Goal: Find specific page/section: Find specific page/section

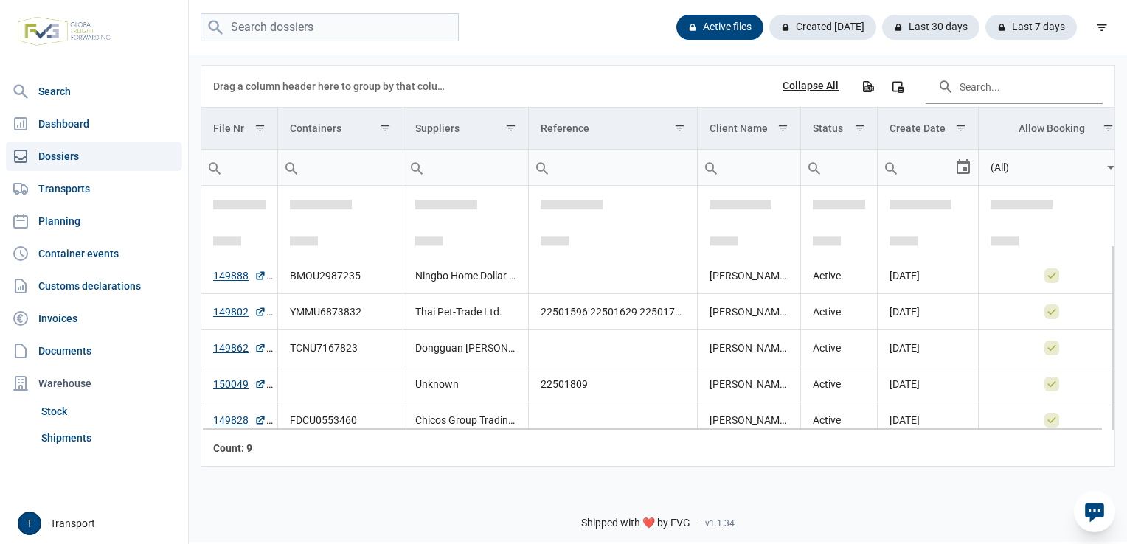
scroll to position [77, 0]
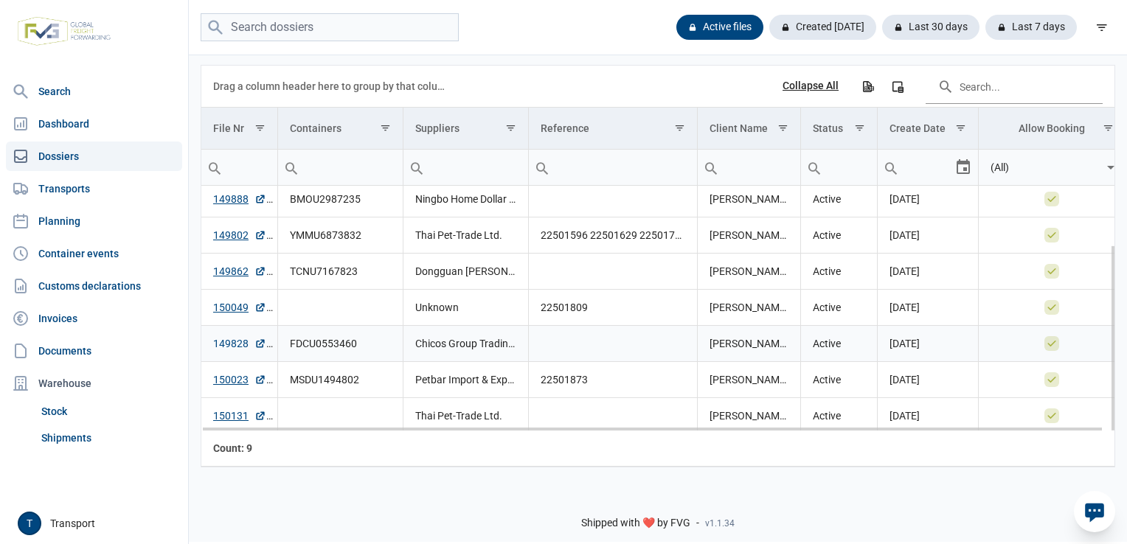
click at [232, 341] on link "149828" at bounding box center [239, 343] width 53 height 15
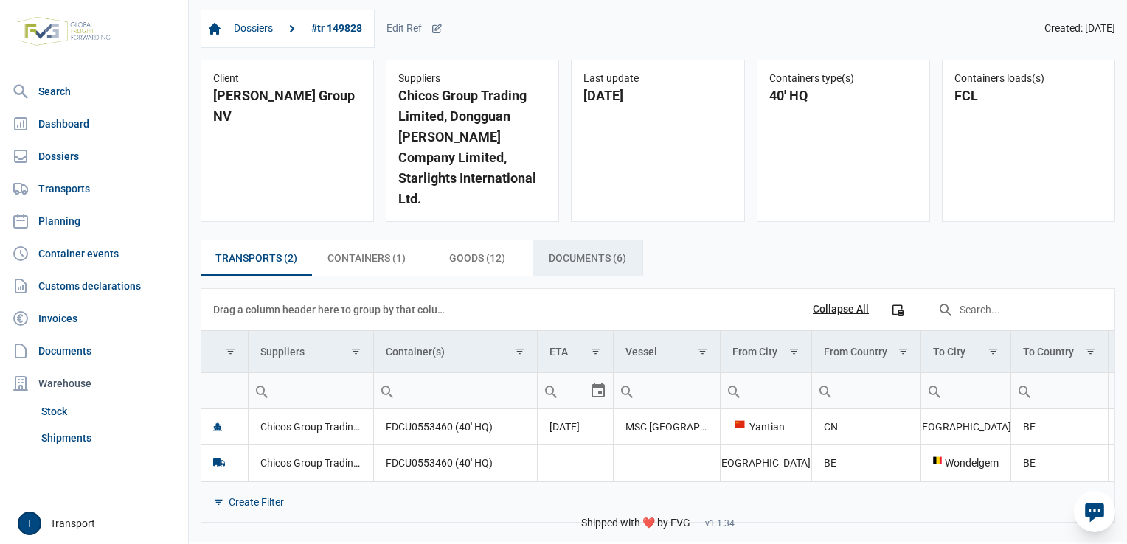
click at [592, 249] on span "Documents (6) Documents (6)" at bounding box center [587, 258] width 77 height 18
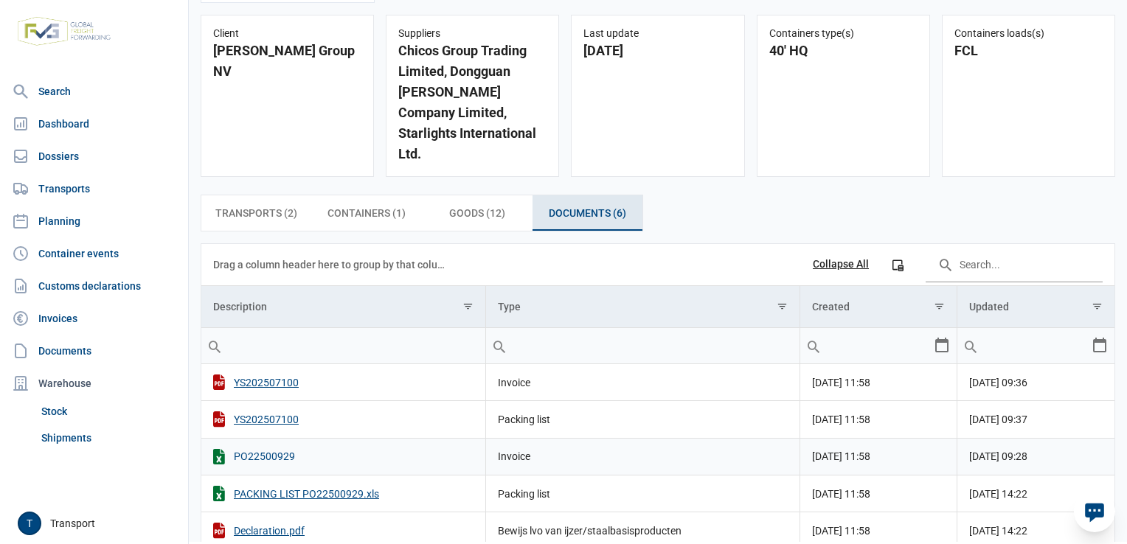
scroll to position [119, 0]
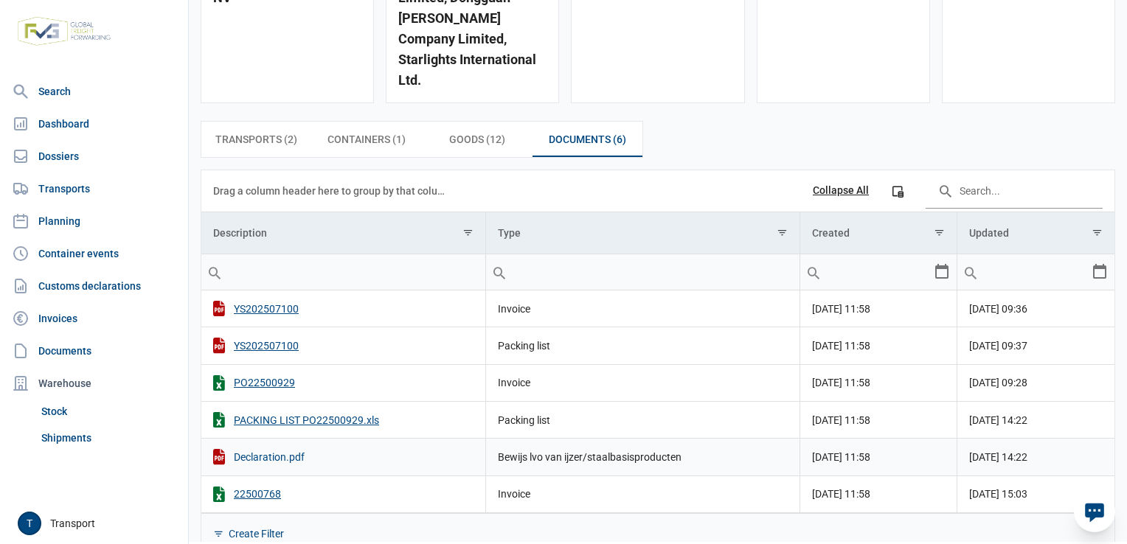
click at [269, 449] on div "Declaration.pdf" at bounding box center [343, 456] width 260 height 15
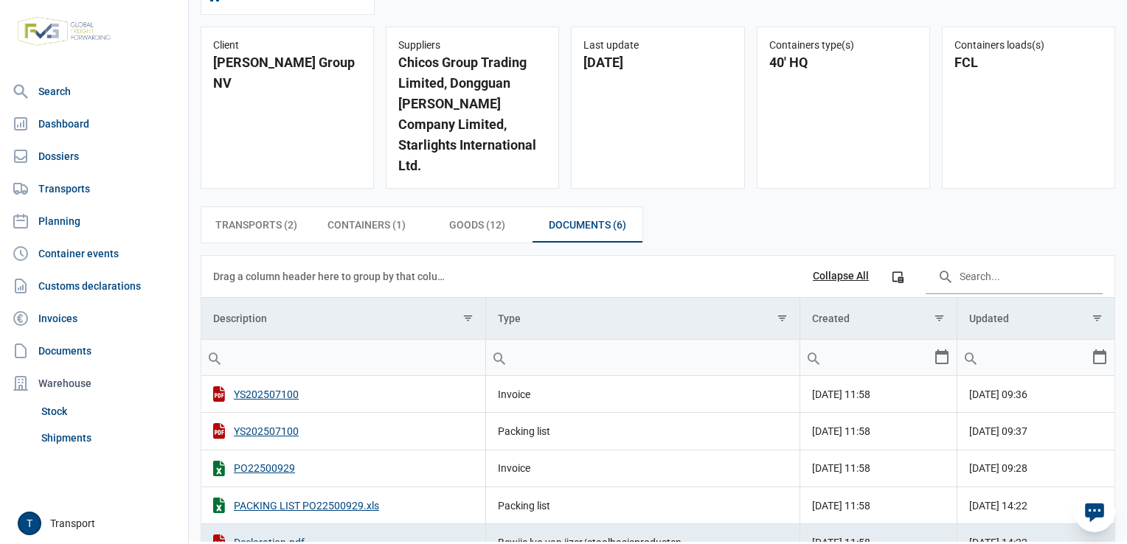
scroll to position [0, 0]
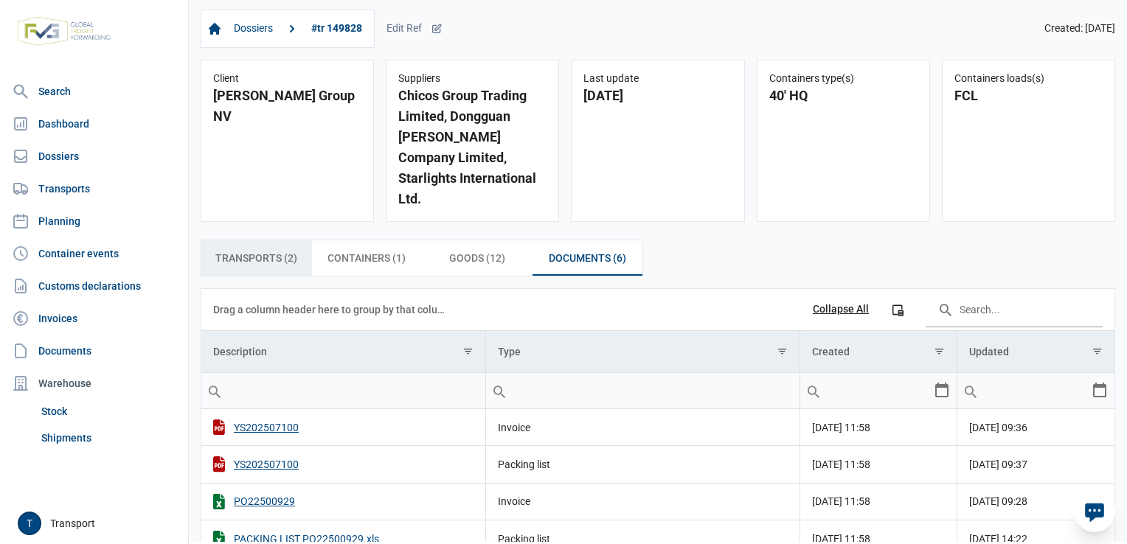
click at [278, 241] on div "Transports (2) Transports (2)" at bounding box center [256, 258] width 111 height 35
